Goal: Task Accomplishment & Management: Manage account settings

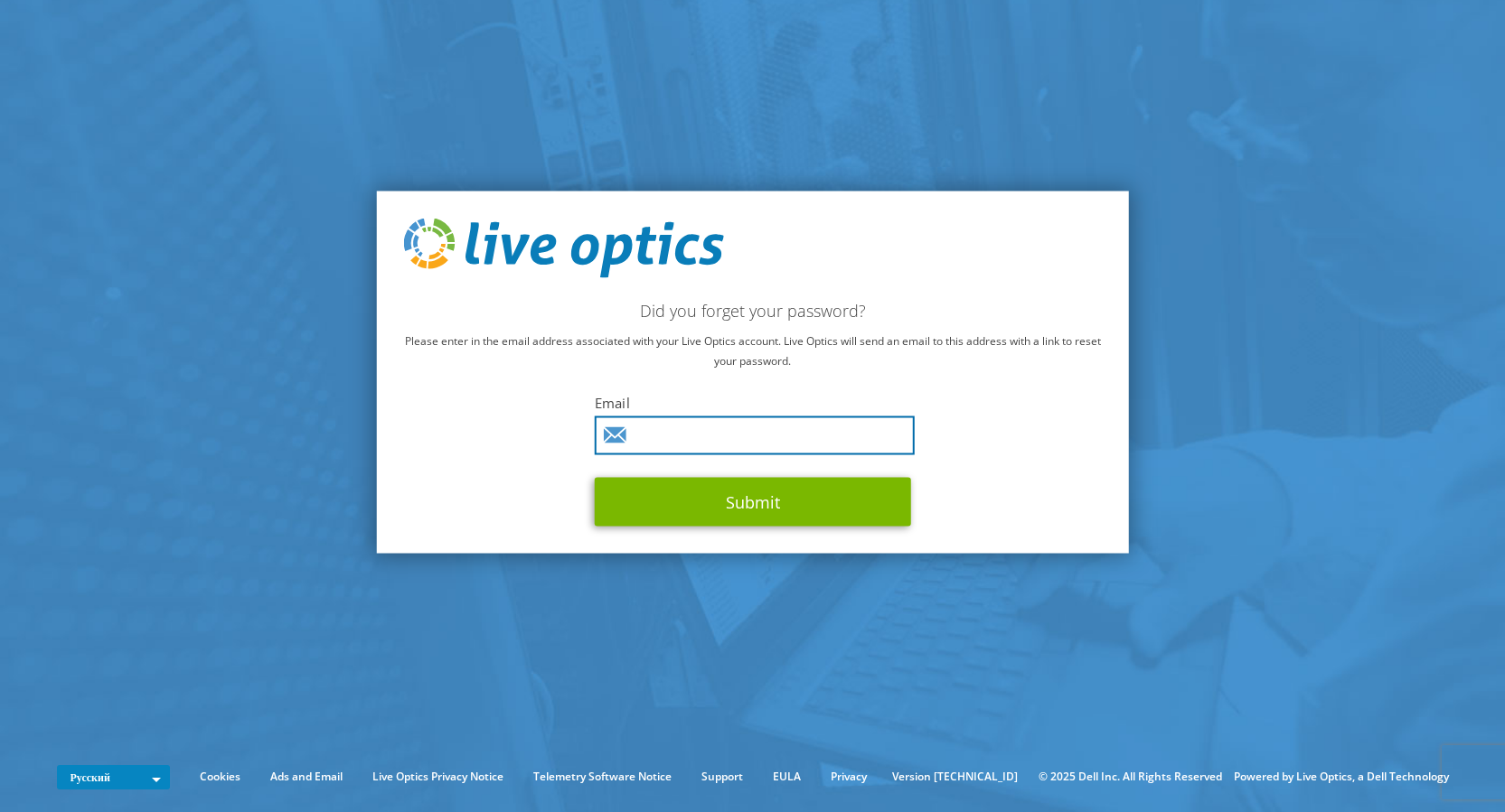
click at [688, 433] on input "text" at bounding box center [754, 435] width 320 height 39
type input "fedorenko@ulys.kiev.ua"
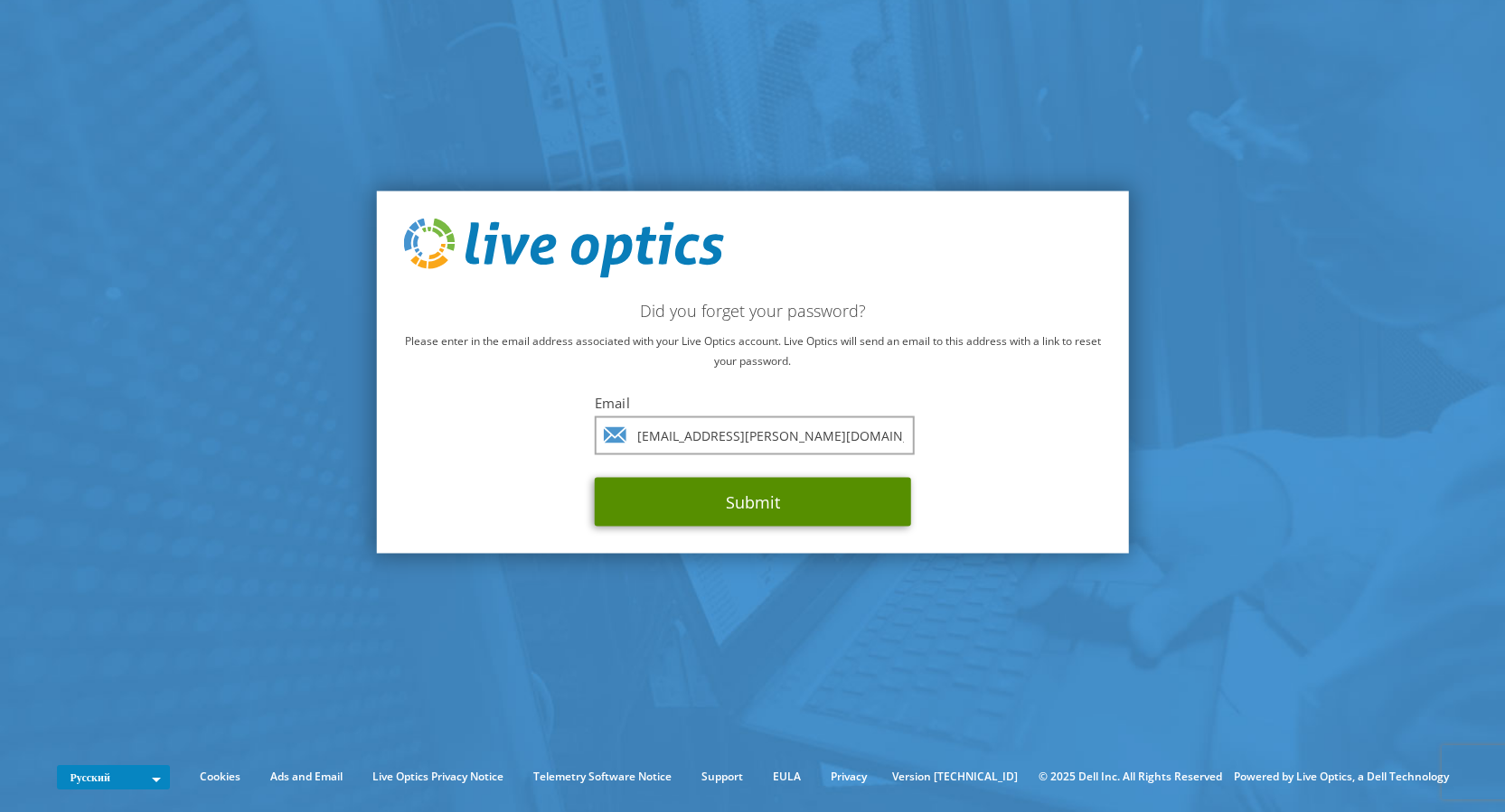
click at [764, 501] on button "Submit" at bounding box center [752, 501] width 316 height 49
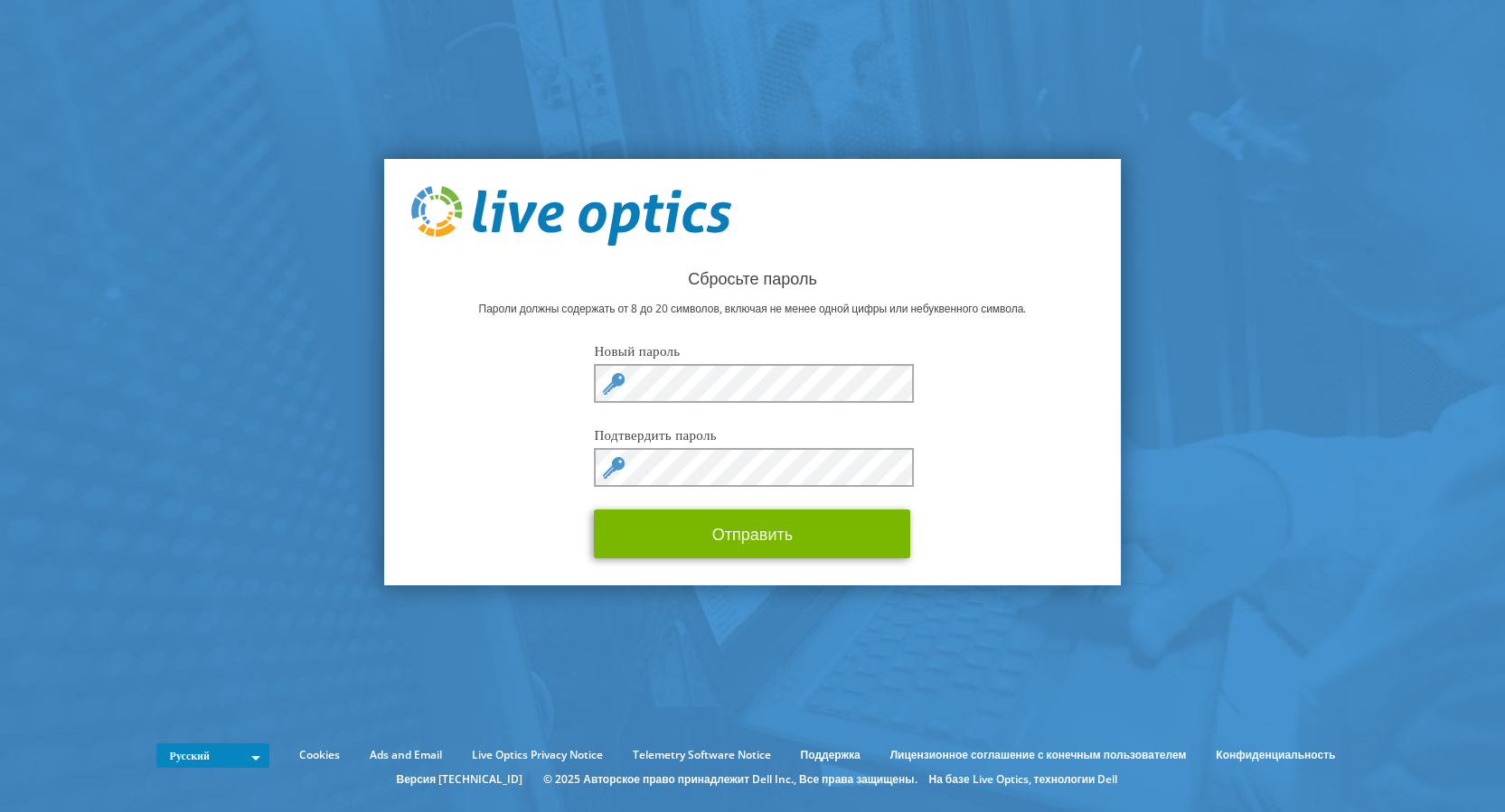
click at [1005, 394] on div "Сбросьте пароль Пароли должны содержать от 8 до 20 символов, включая не менее о…" at bounding box center [752, 373] width 737 height 426
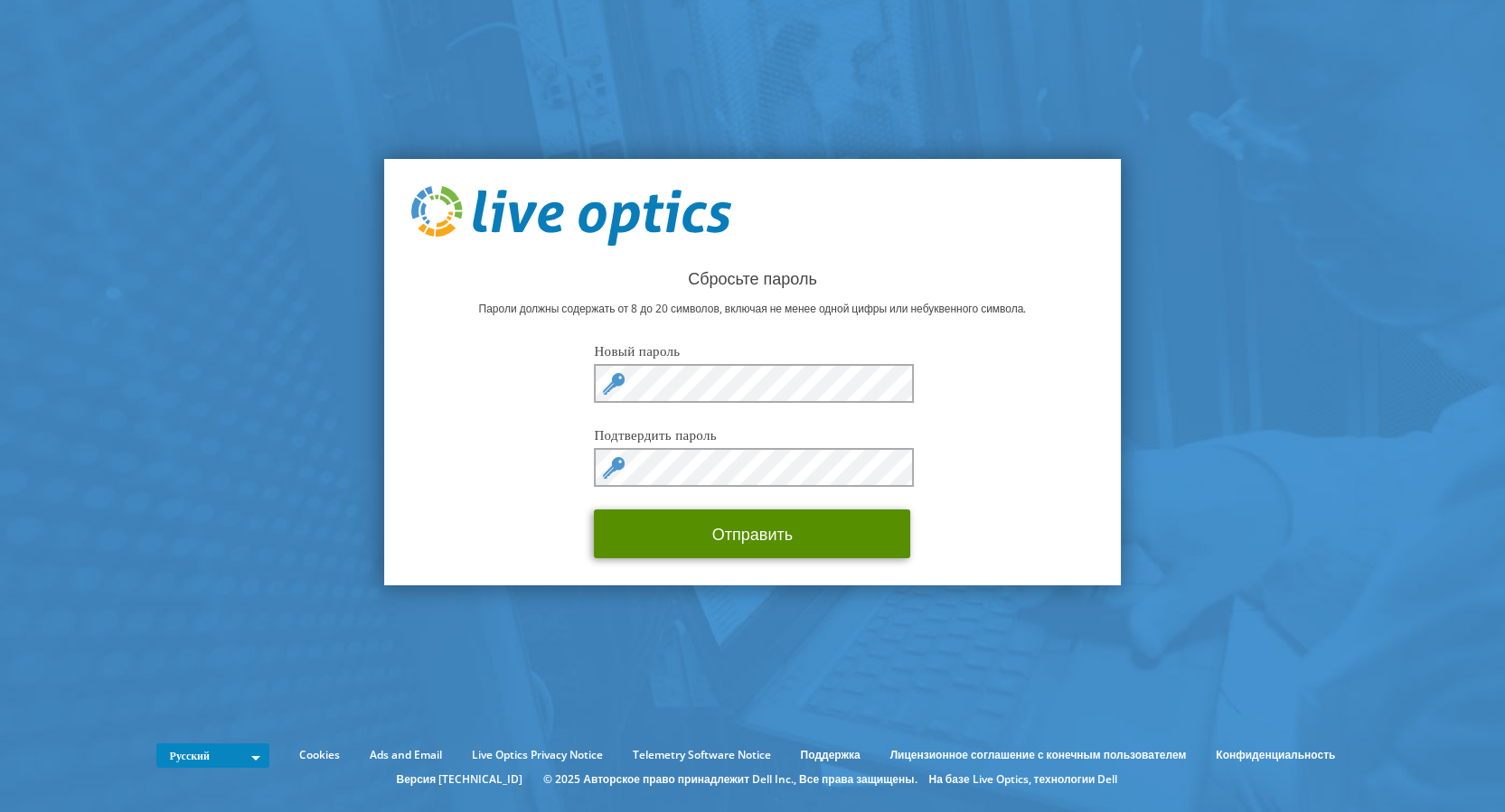
click at [784, 544] on button "Отправить" at bounding box center [751, 534] width 316 height 49
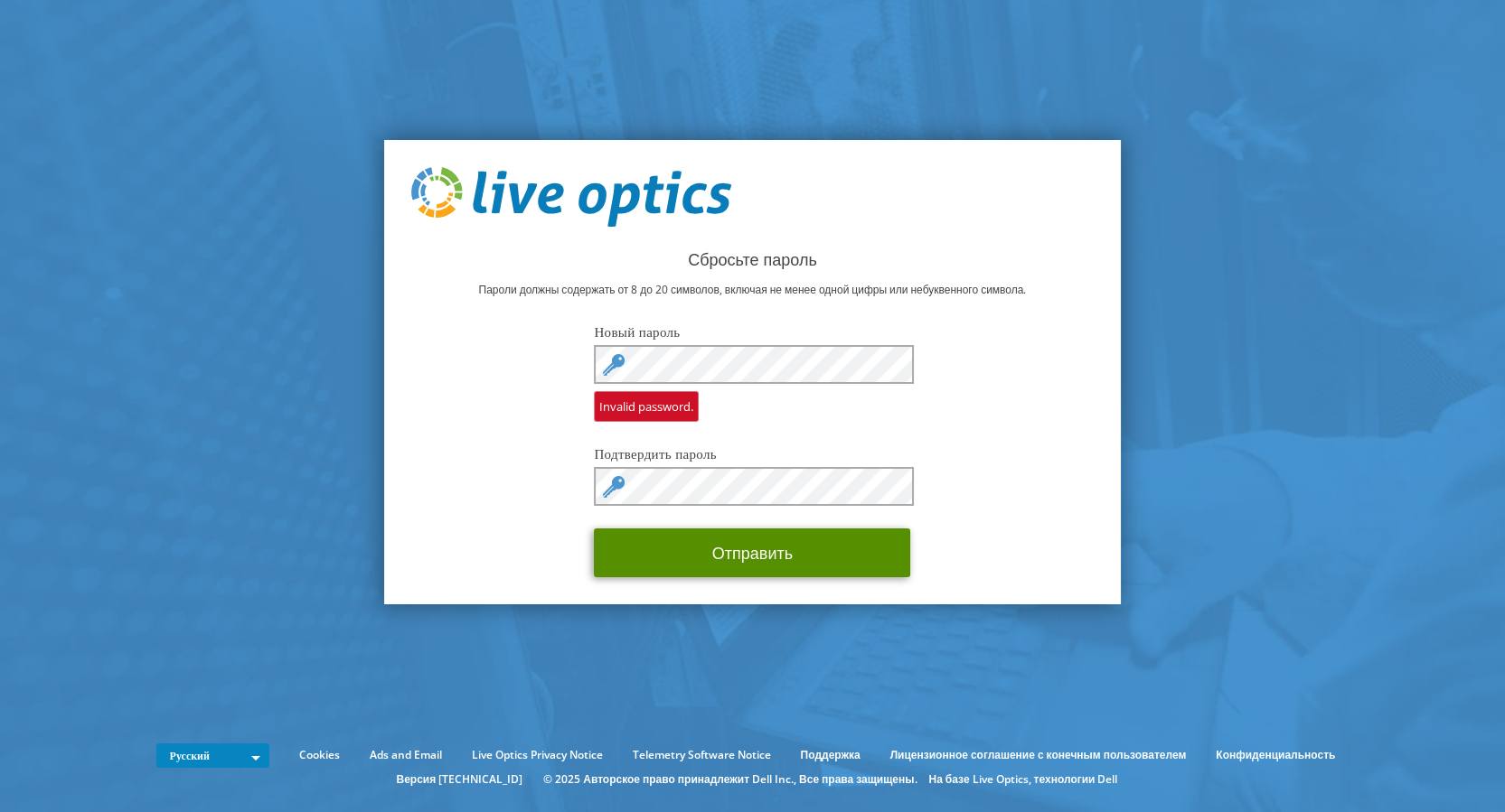
click at [649, 560] on button "Отправить" at bounding box center [751, 552] width 316 height 49
click at [752, 318] on div "Сбросьте пароль Пароли должны содержать от 8 до 20 символов, включая не менее о…" at bounding box center [752, 372] width 737 height 464
click at [644, 555] on button "Отправить" at bounding box center [751, 552] width 316 height 49
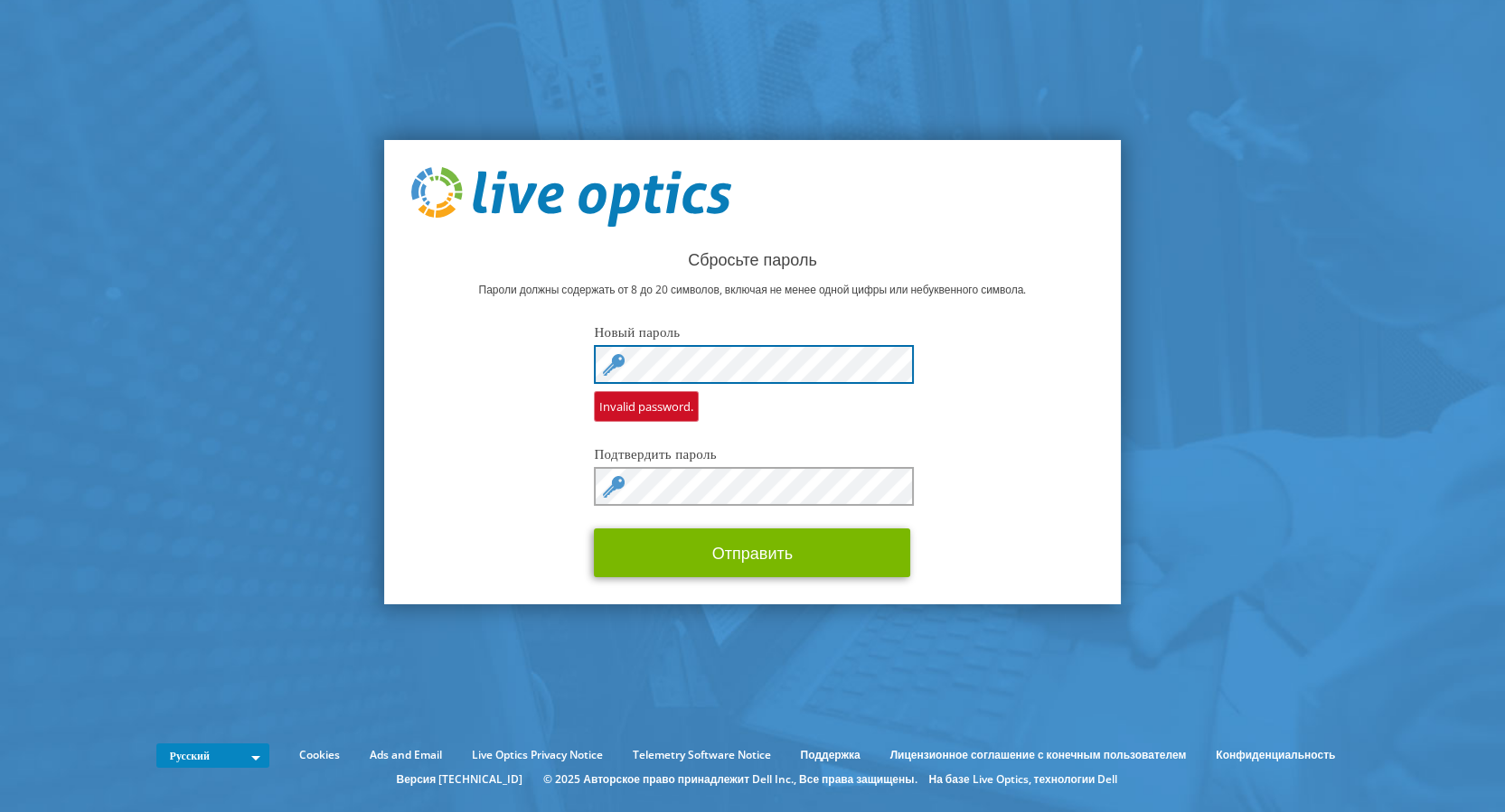
click at [512, 353] on div "Сбросьте пароль Пароли должны содержать от 8 до 20 символов, включая не менее о…" at bounding box center [752, 372] width 737 height 464
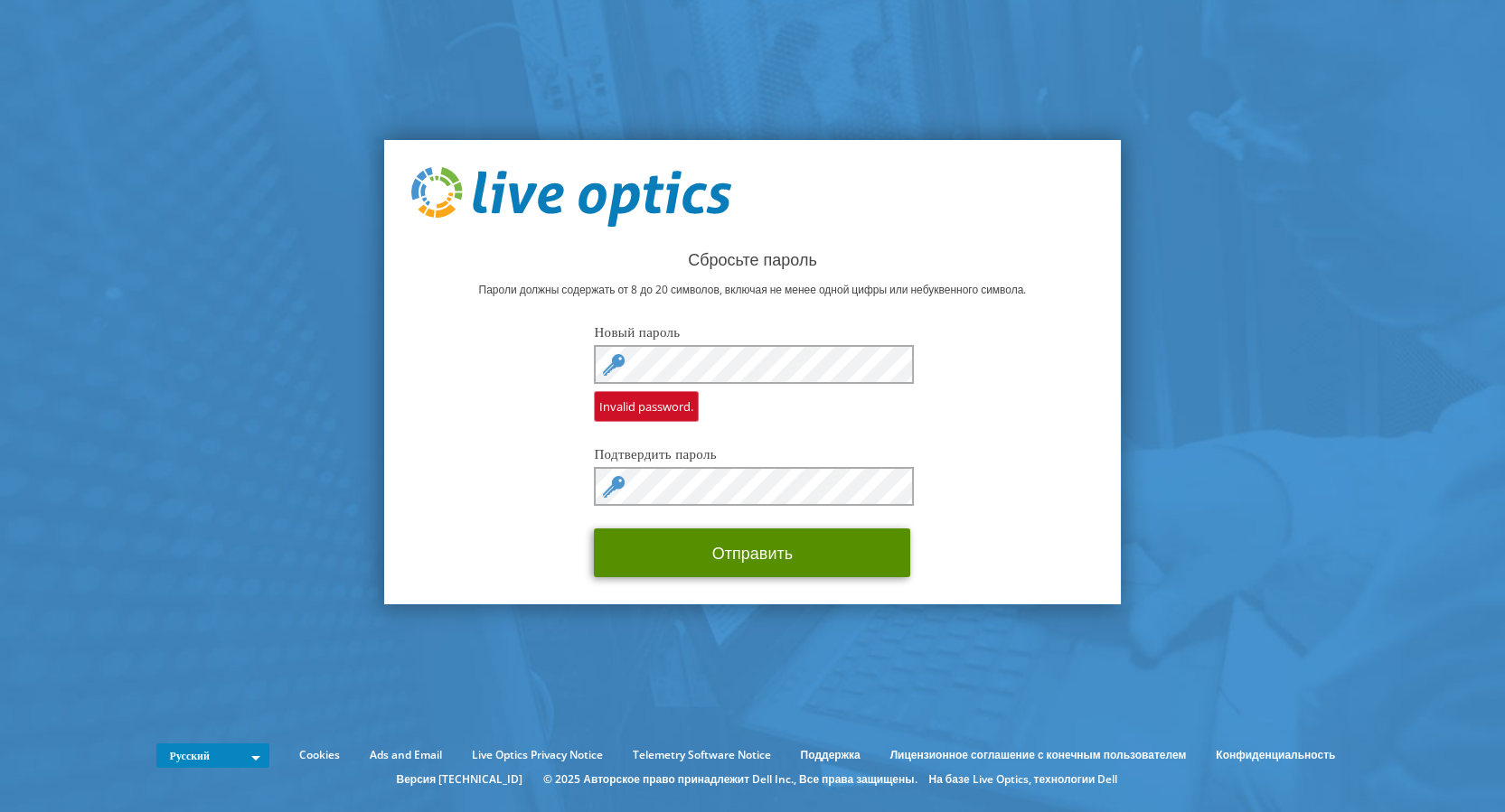
click at [770, 576] on button "Отправить" at bounding box center [751, 552] width 316 height 49
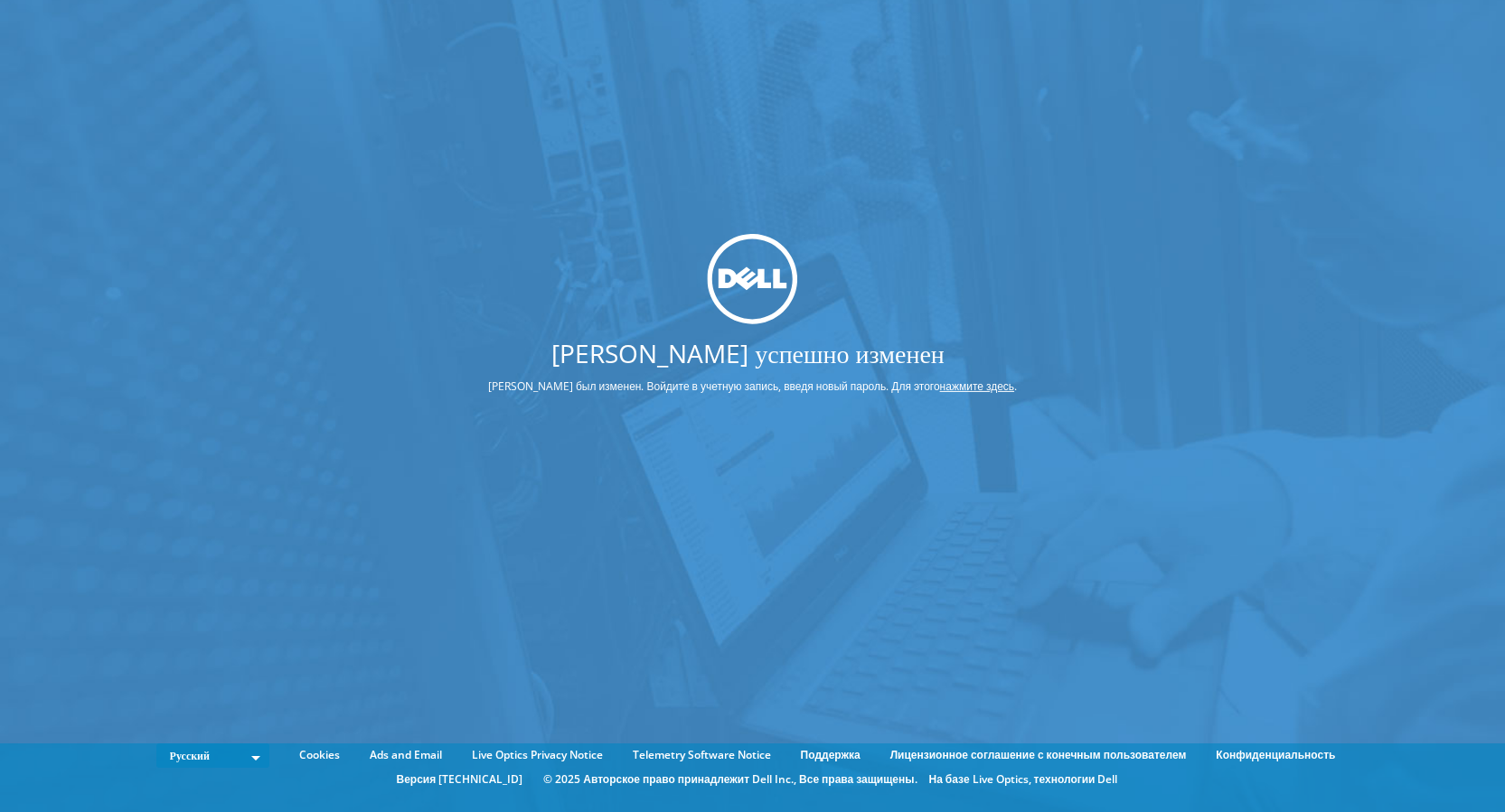
click at [1186, 227] on div "[PERSON_NAME] успешно изменен Пароль был изменен. Войдите в учетную запись, вве…" at bounding box center [752, 379] width 1505 height 758
click at [443, 388] on p "Пароль был изменен. Войдите в учетную запись, введя новый пароль. Для этого наж…" at bounding box center [752, 386] width 664 height 19
click at [755, 296] on img at bounding box center [751, 277] width 90 height 90
click at [539, 753] on link "Live Optics Privacy Notice" at bounding box center [537, 755] width 159 height 19
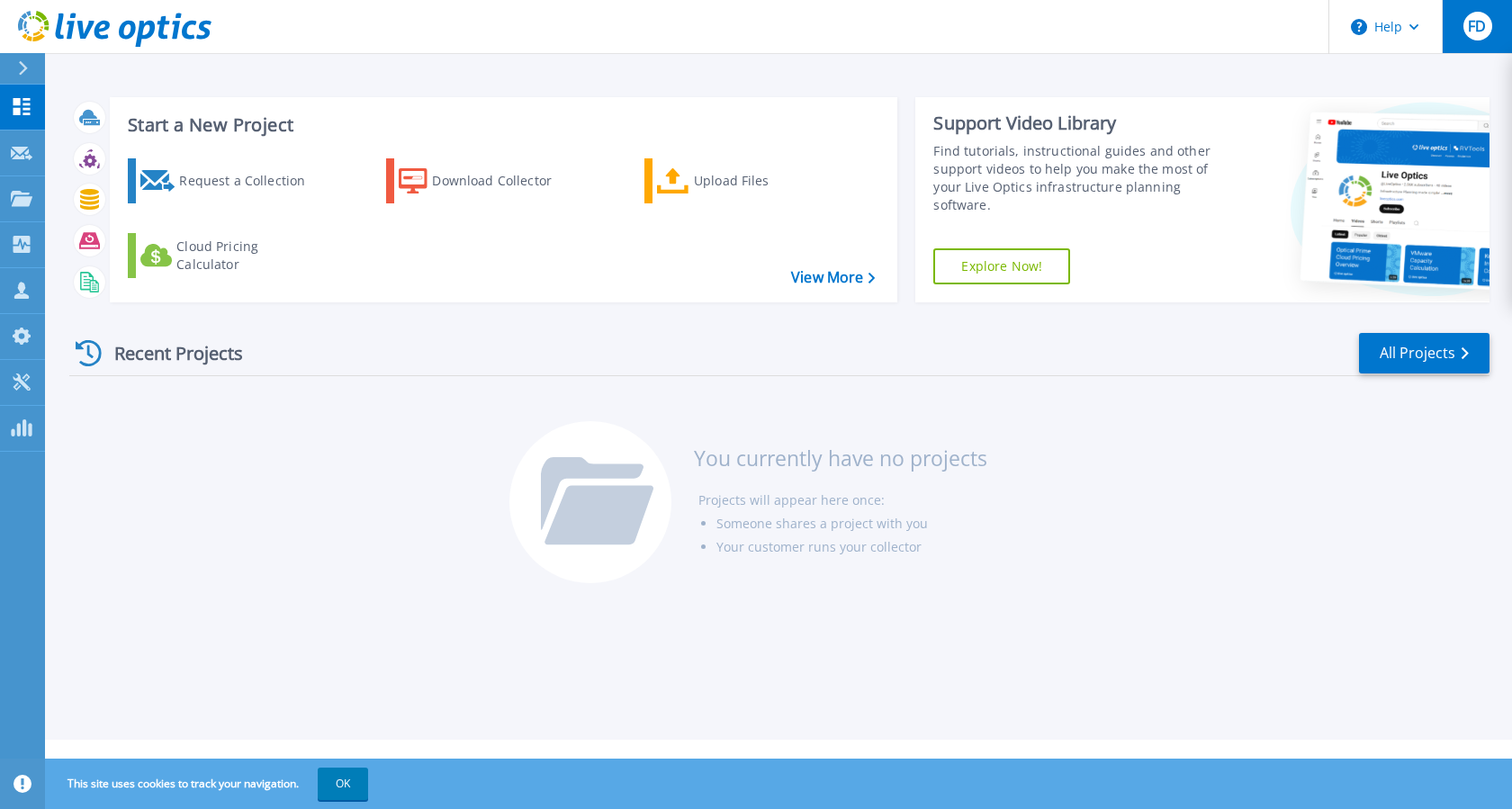
click at [1466, 28] on div "FD" at bounding box center [1478, 26] width 29 height 29
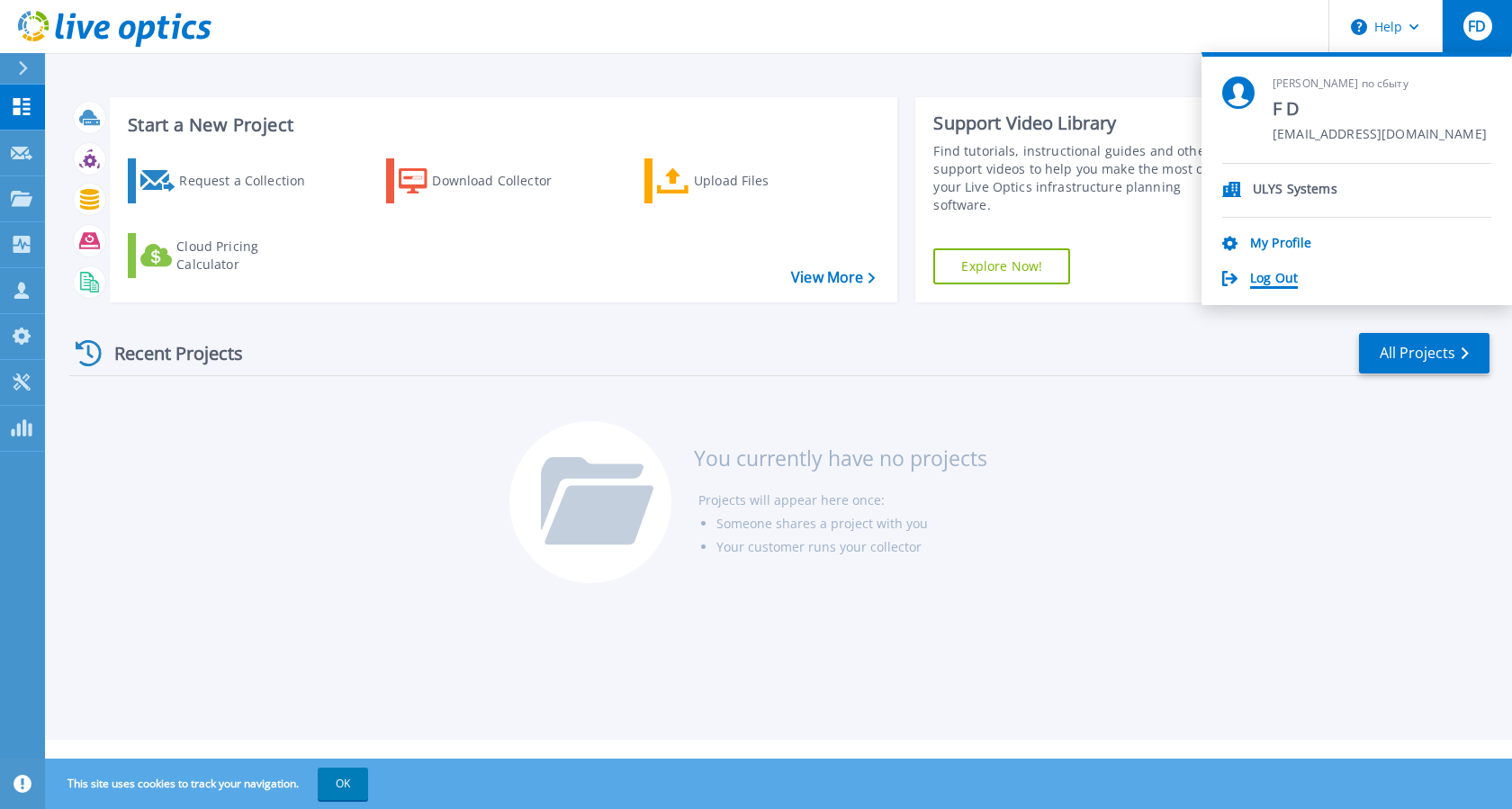
click at [1279, 282] on link "Log Out" at bounding box center [1275, 279] width 48 height 18
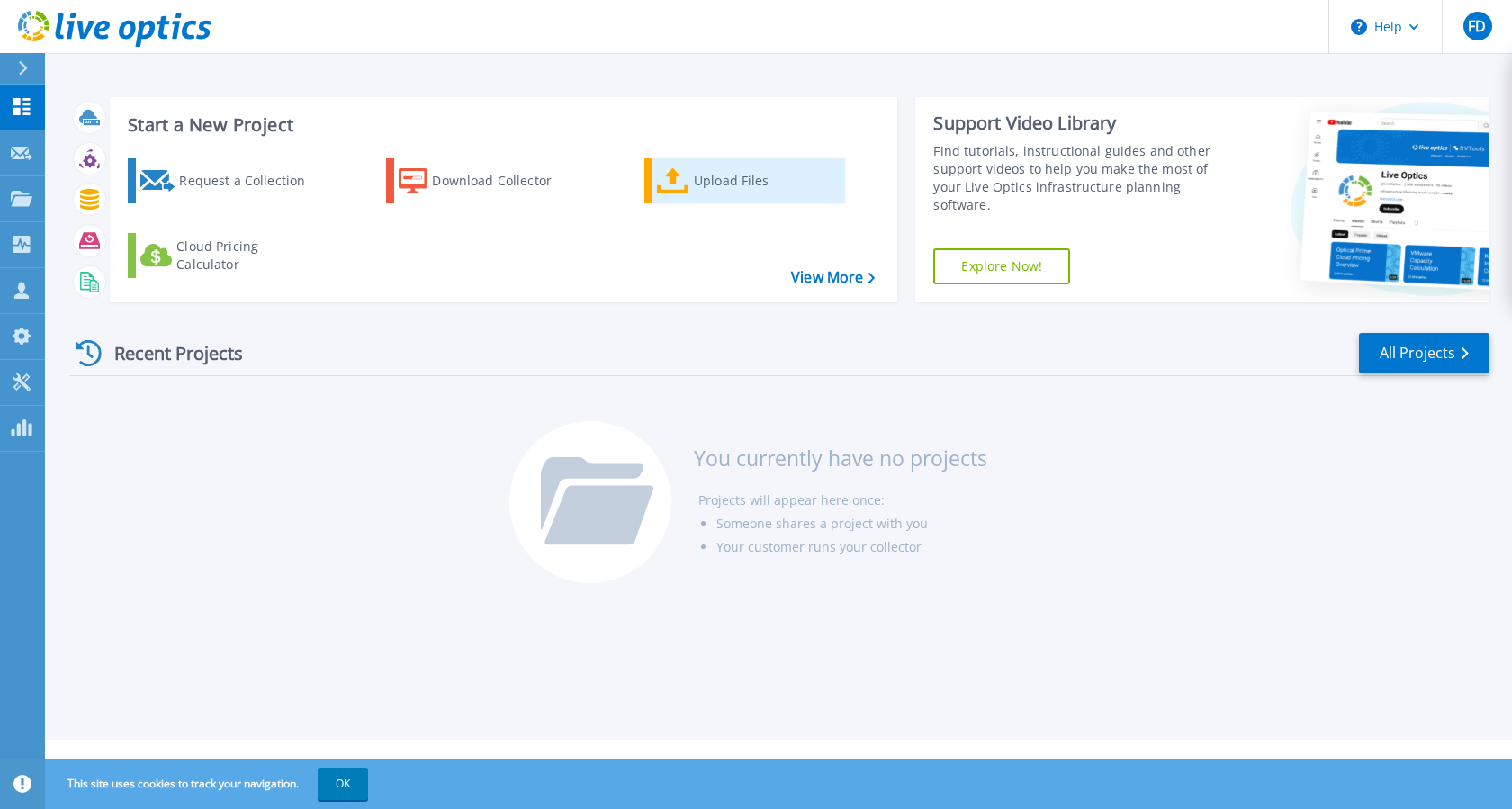
click at [744, 178] on div "Upload Files" at bounding box center [766, 180] width 144 height 36
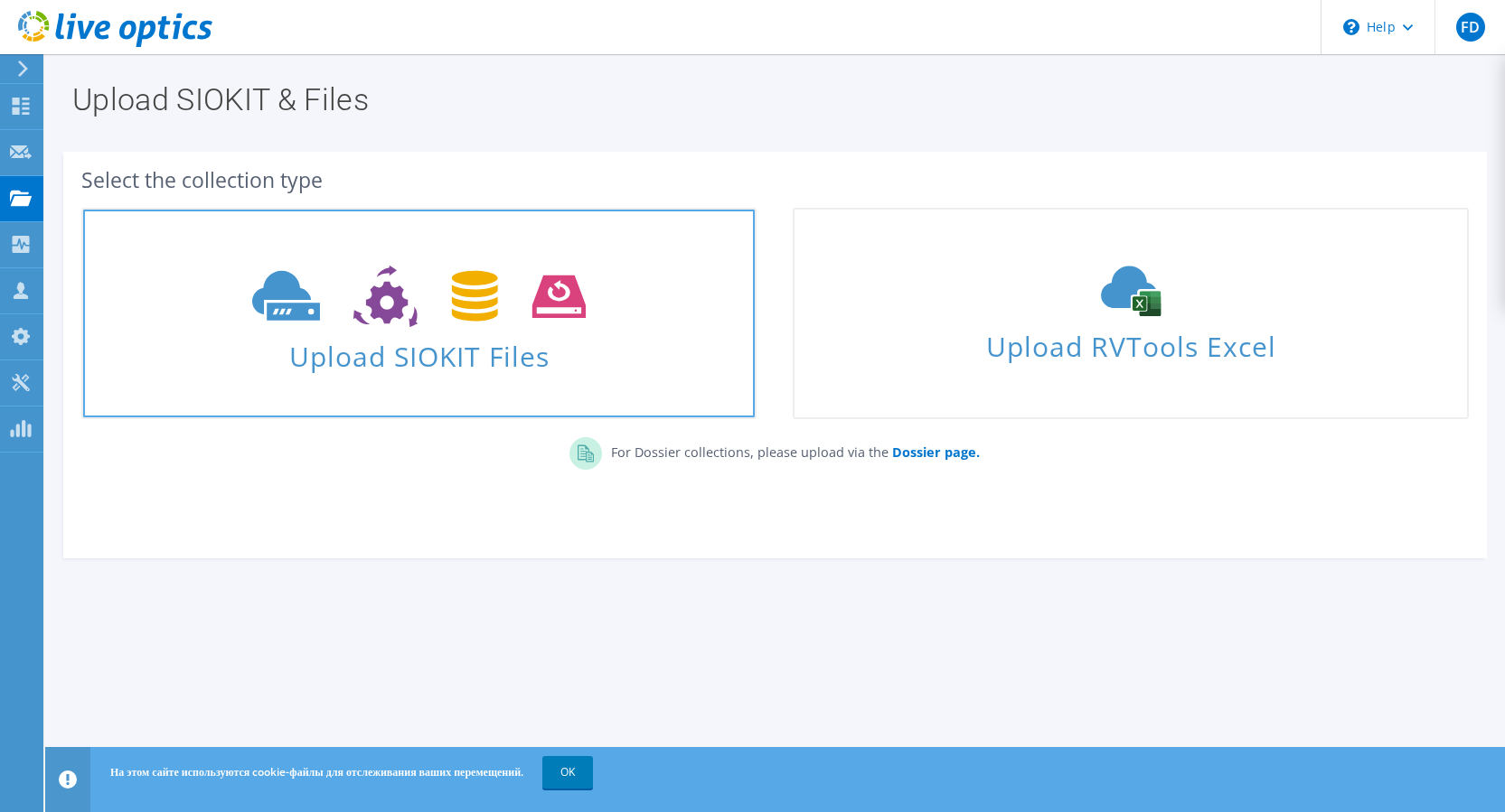
click at [397, 314] on use at bounding box center [419, 297] width 334 height 62
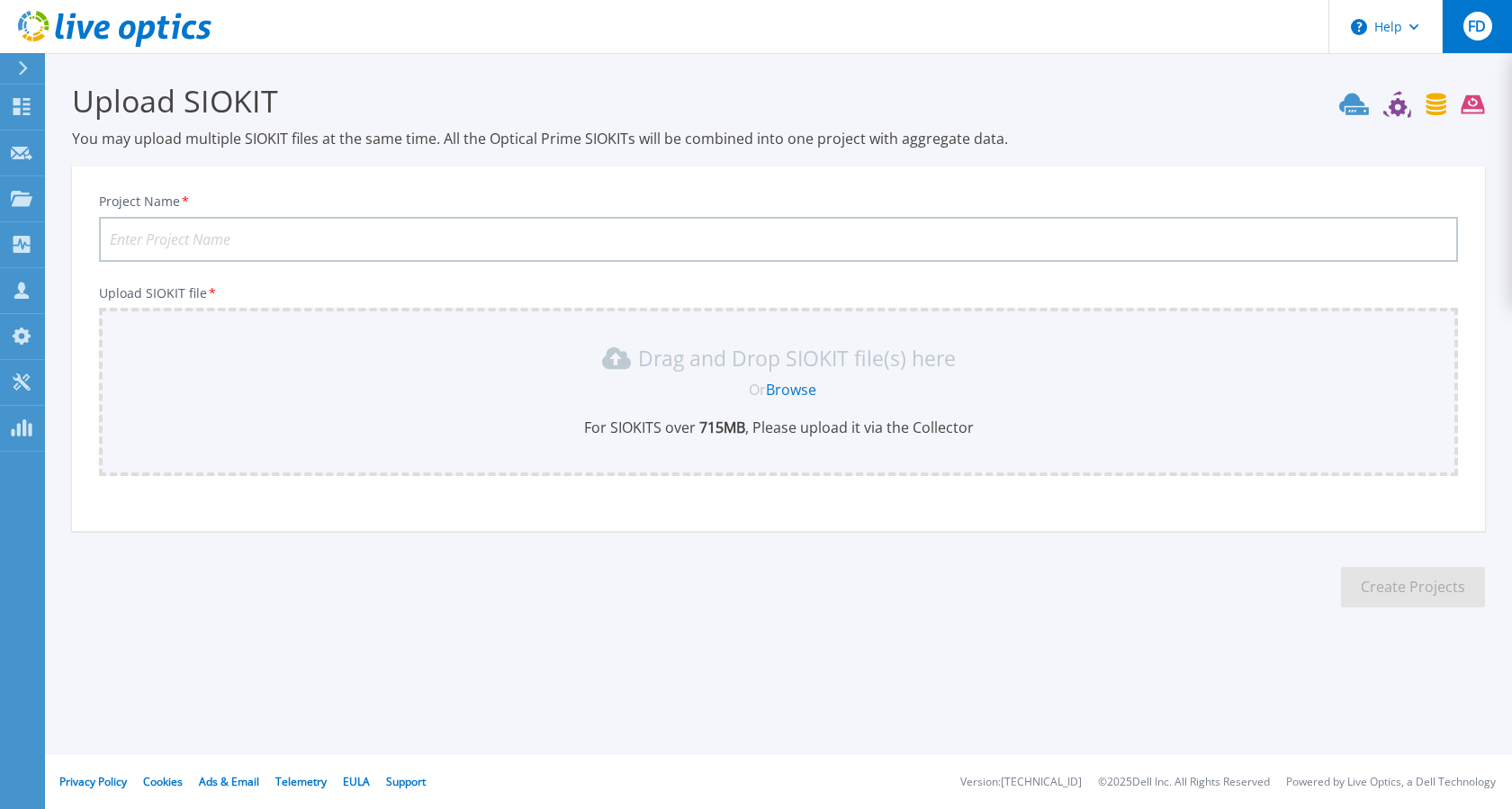
click at [1477, 32] on span "FD" at bounding box center [1477, 26] width 18 height 15
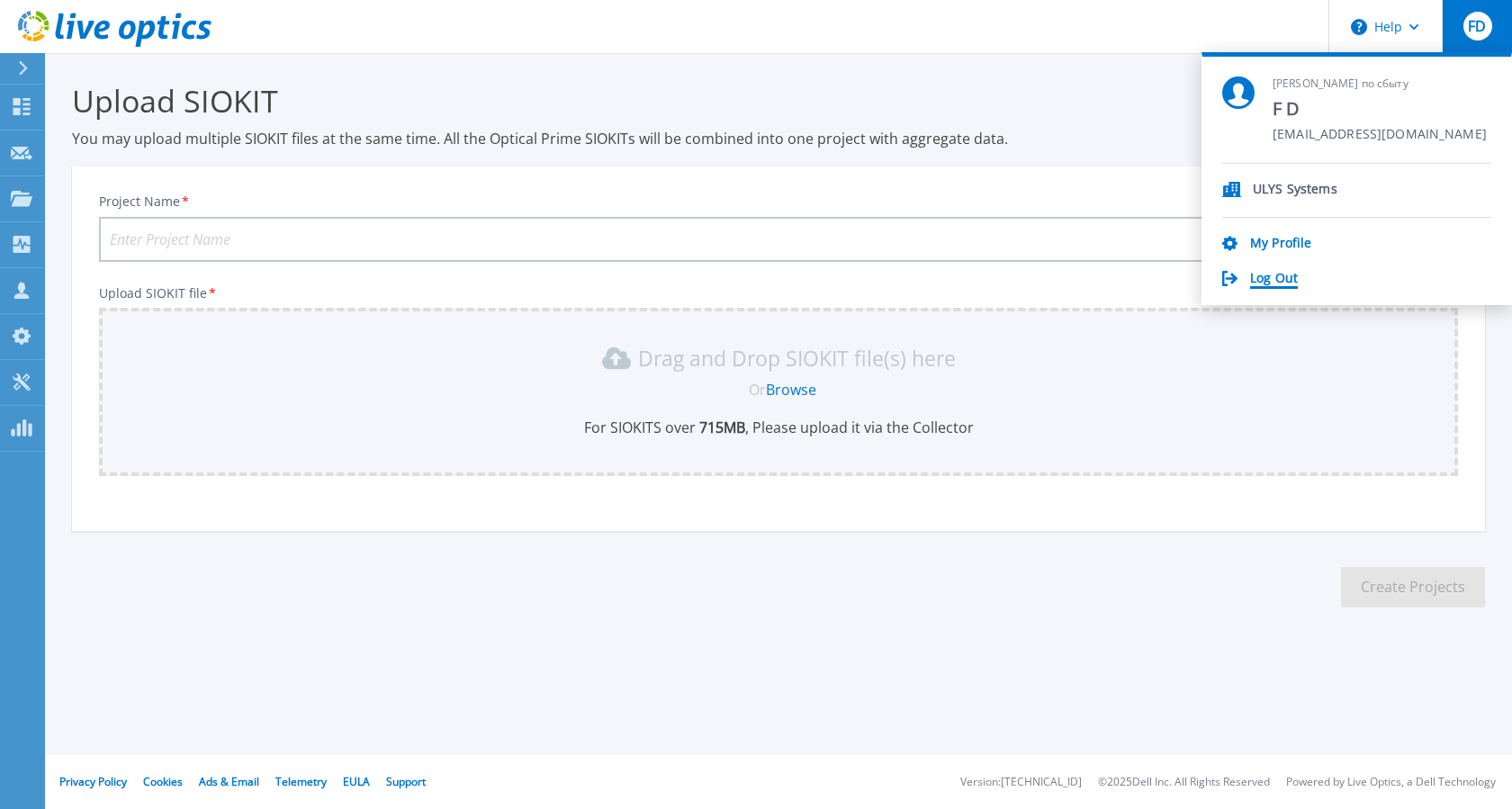
click at [1262, 283] on link "Log Out" at bounding box center [1275, 279] width 48 height 18
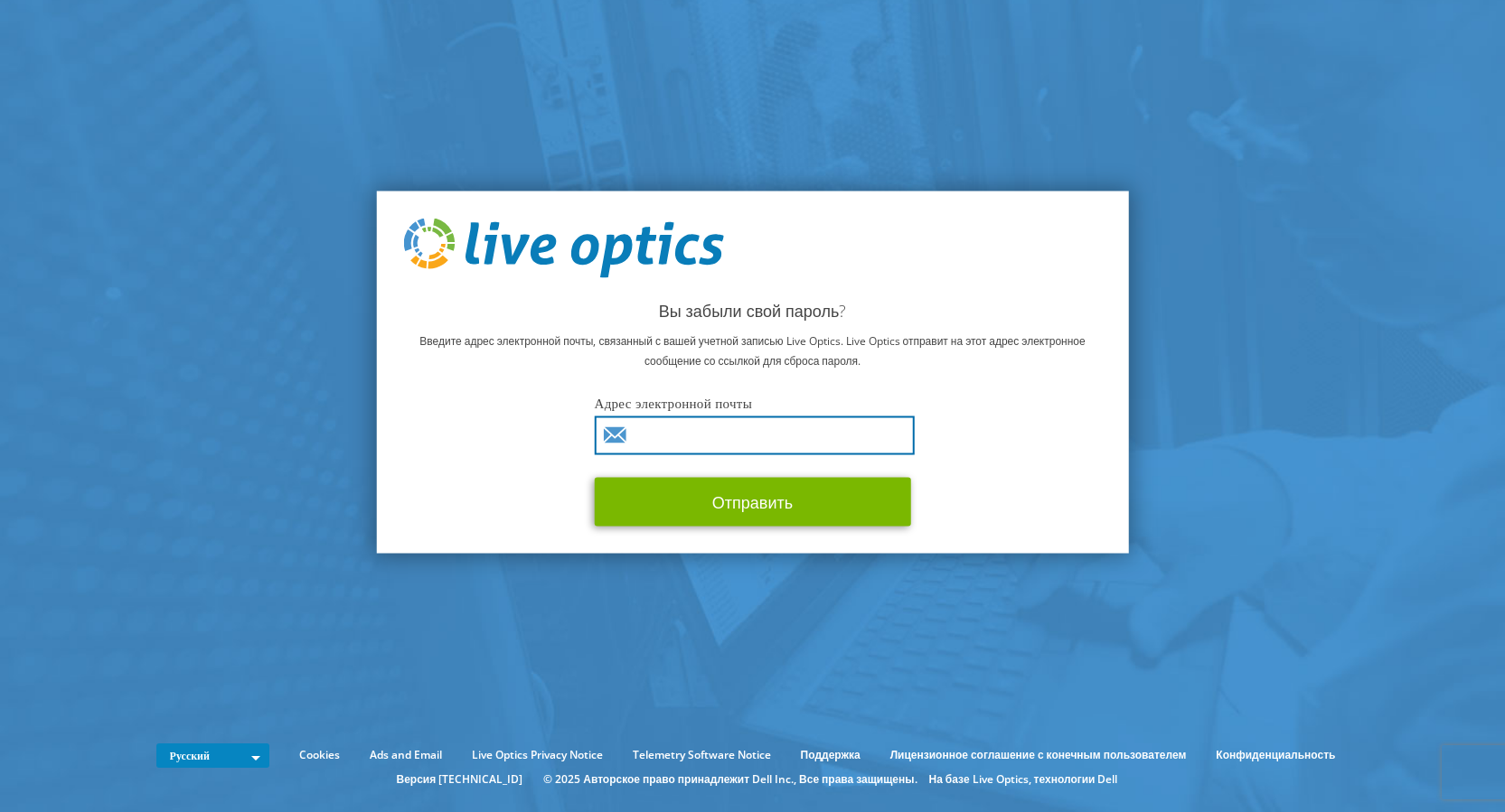
click at [682, 425] on input "text" at bounding box center [754, 435] width 320 height 39
type input "fedorenko@ulys.kiev.ua"
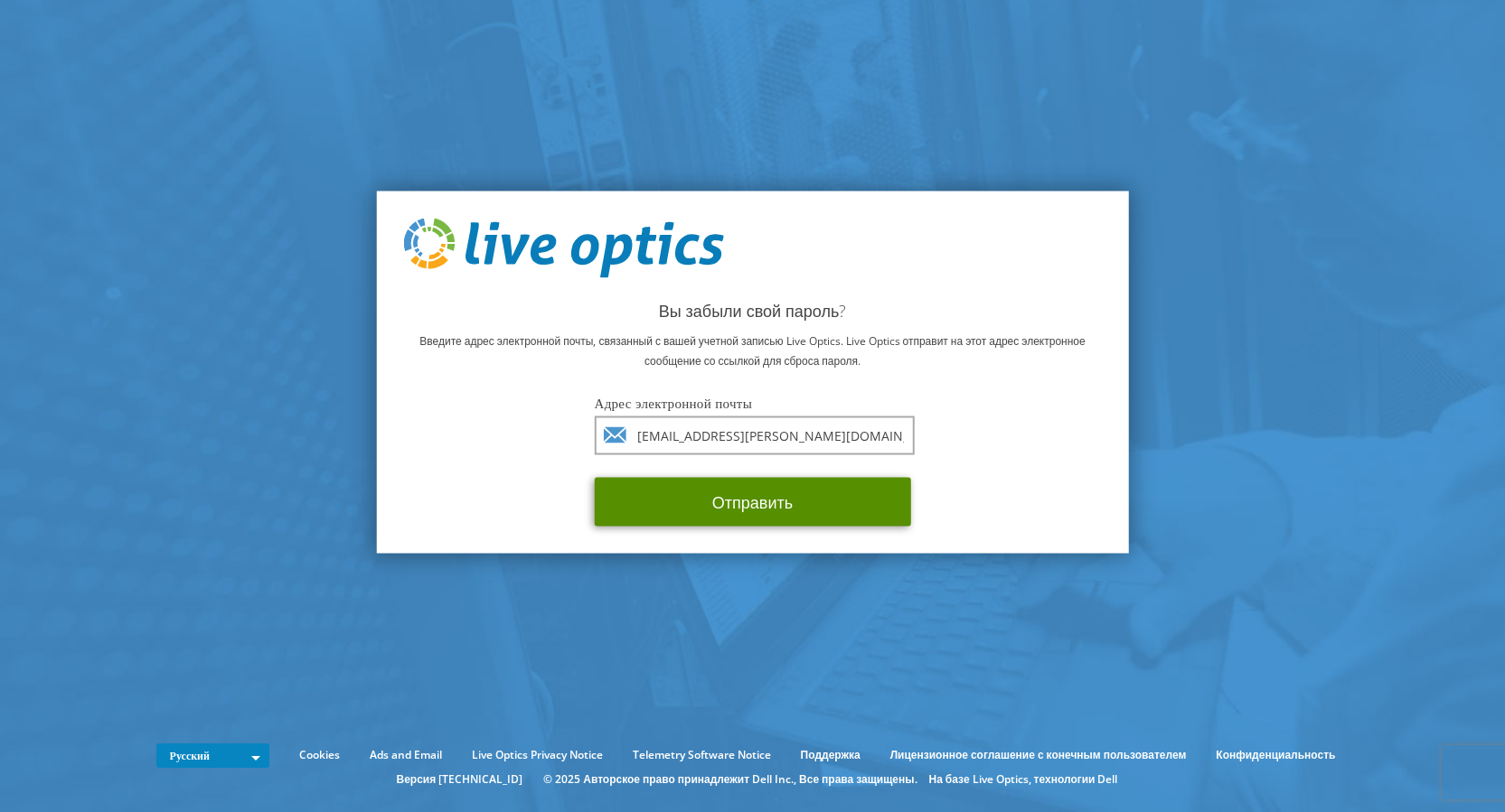
click at [753, 506] on button "Отправить" at bounding box center [752, 501] width 316 height 49
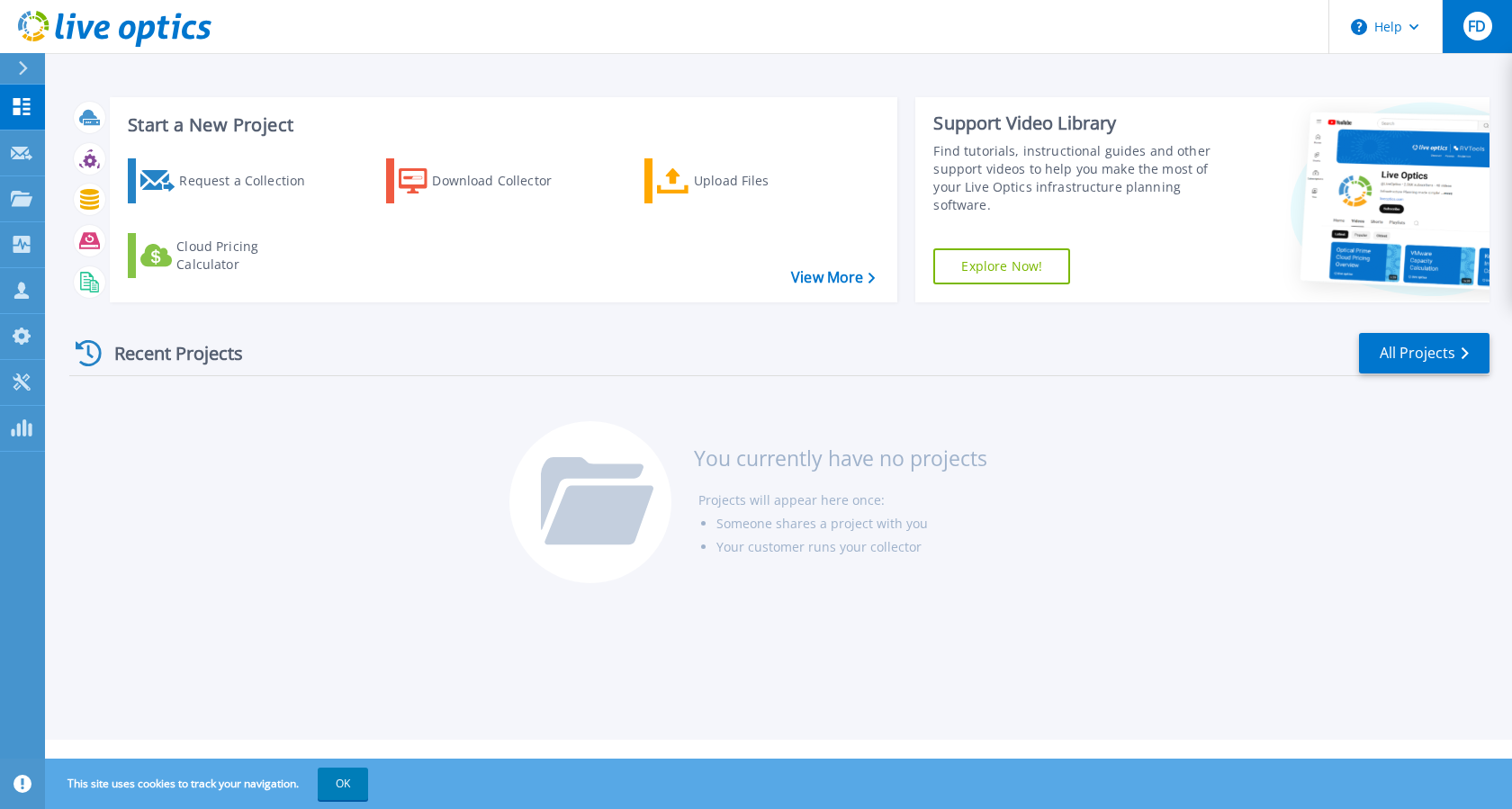
click at [1470, 18] on span "FD" at bounding box center [1477, 26] width 18 height 15
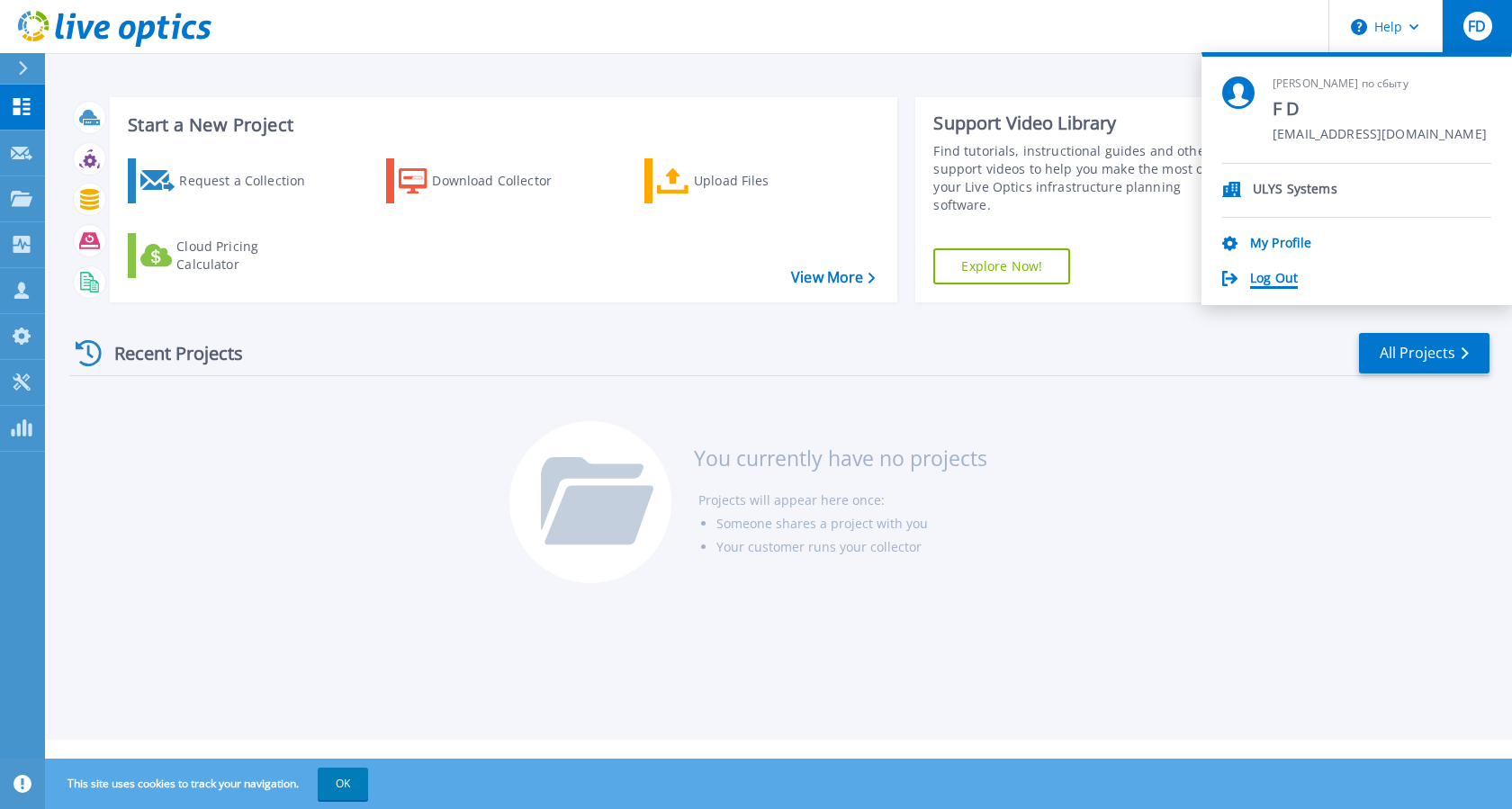
click at [1280, 278] on link "Log Out" at bounding box center [1275, 279] width 48 height 18
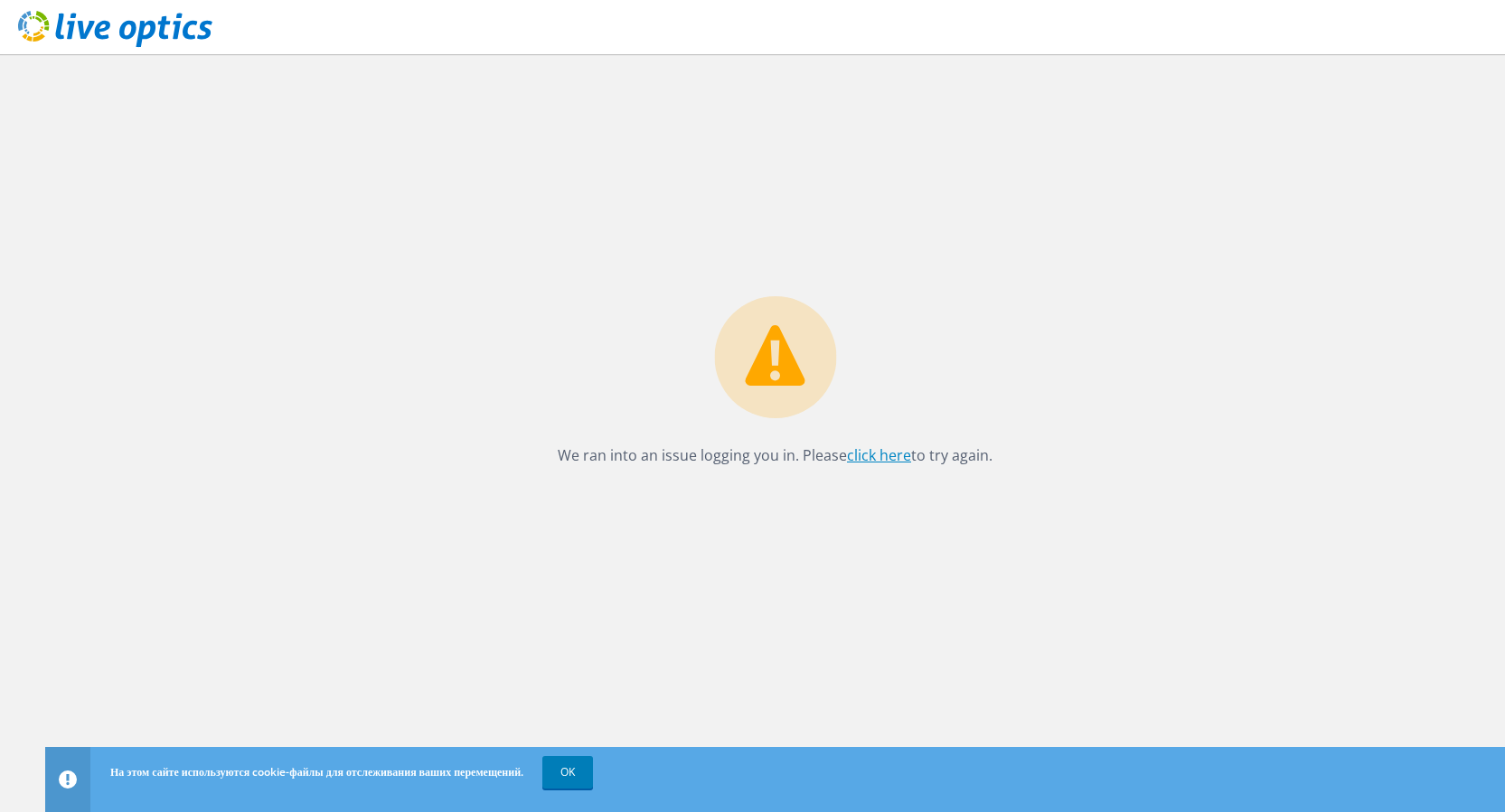
click at [880, 454] on link "click here" at bounding box center [878, 454] width 64 height 19
